Goal: Task Accomplishment & Management: Manage account settings

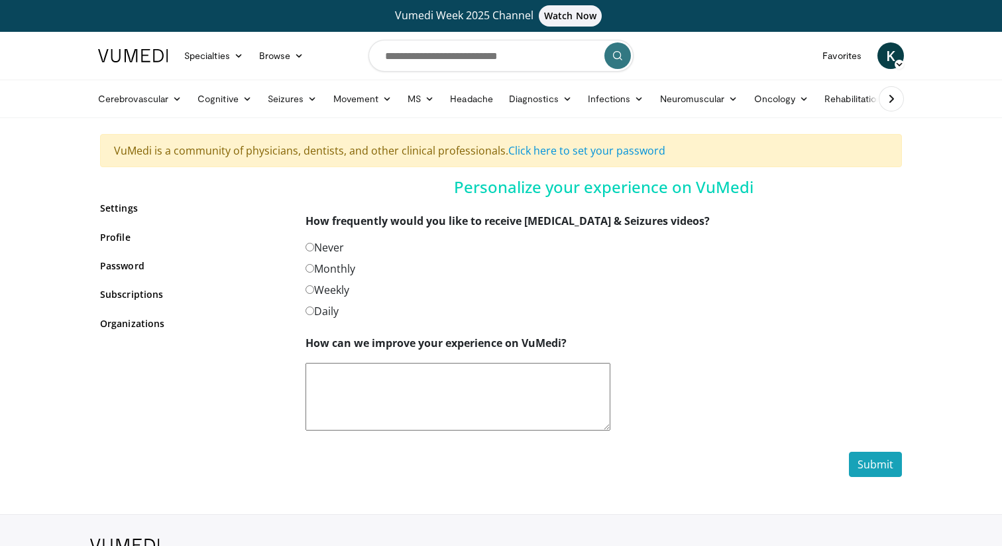
click at [315, 249] on label "Never" at bounding box center [325, 247] width 38 height 16
click at [884, 467] on button "Submit" at bounding box center [875, 463] width 53 height 25
